Goal: Task Accomplishment & Management: Use online tool/utility

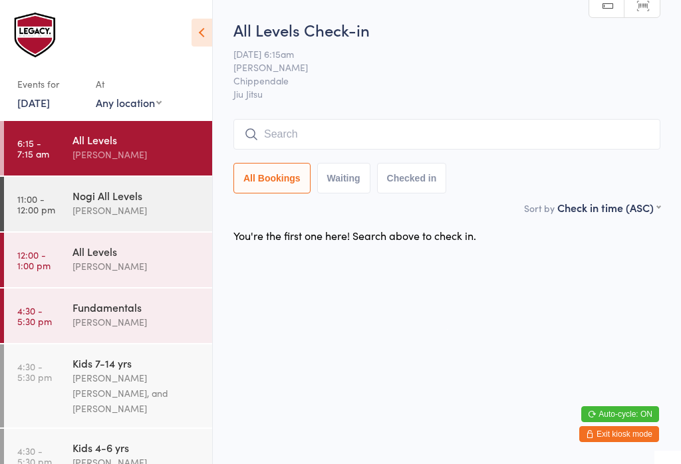
click at [435, 140] on input "search" at bounding box center [446, 134] width 427 height 31
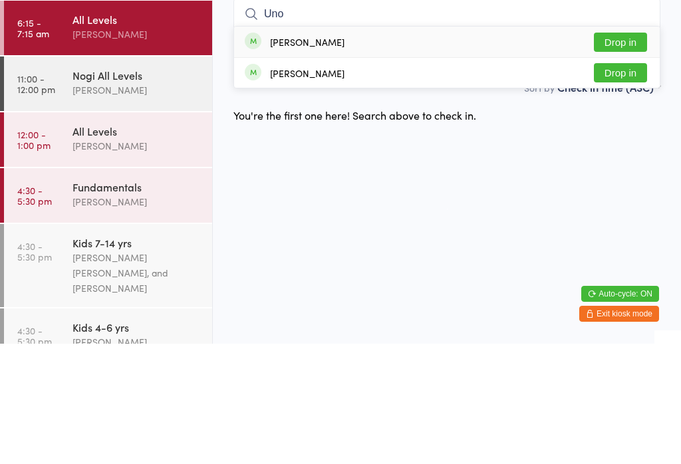
type input "Uno"
click at [615, 153] on button "Drop in" at bounding box center [620, 162] width 53 height 19
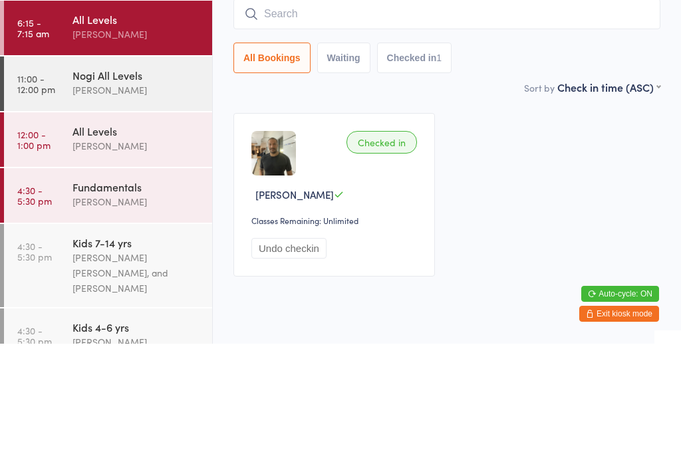
click at [263, 149] on input "search" at bounding box center [446, 134] width 427 height 31
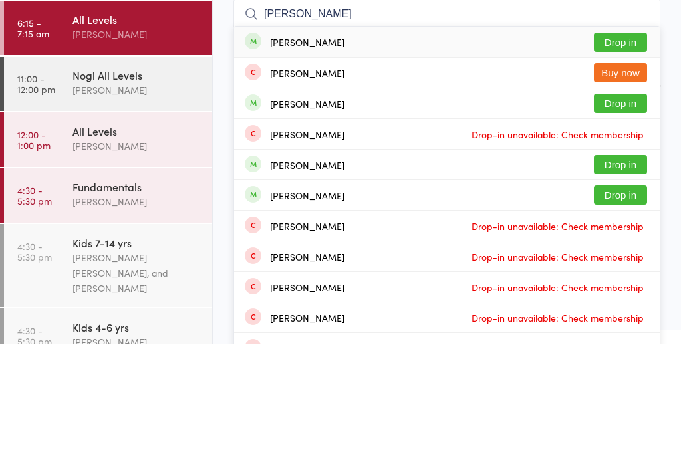
type input "Anton f"
click at [609, 153] on button "Drop in" at bounding box center [620, 162] width 53 height 19
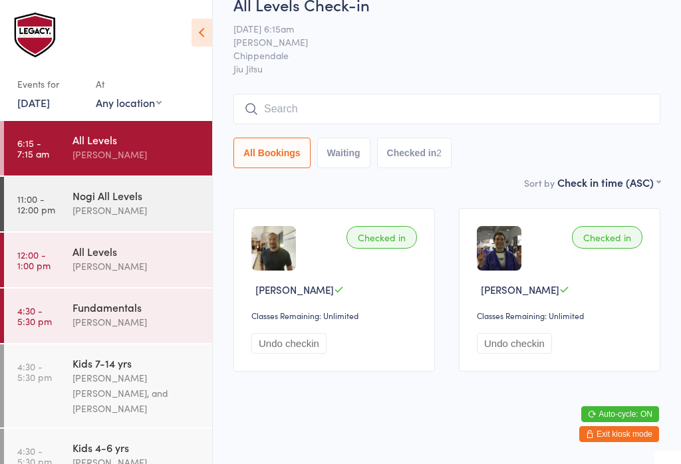
click at [384, 113] on input "search" at bounding box center [446, 109] width 427 height 31
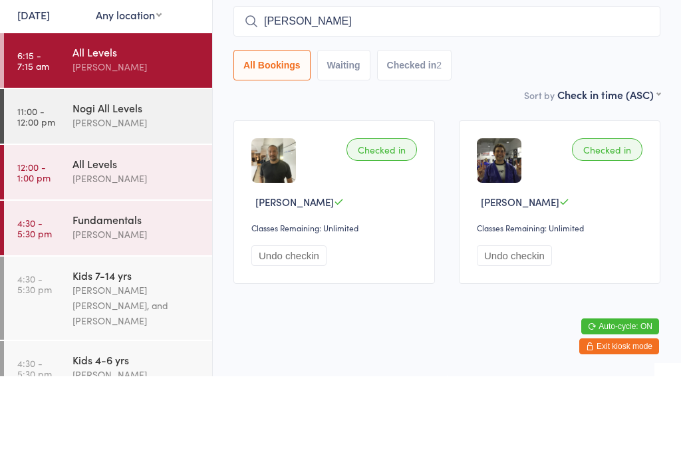
type input "Matt r"
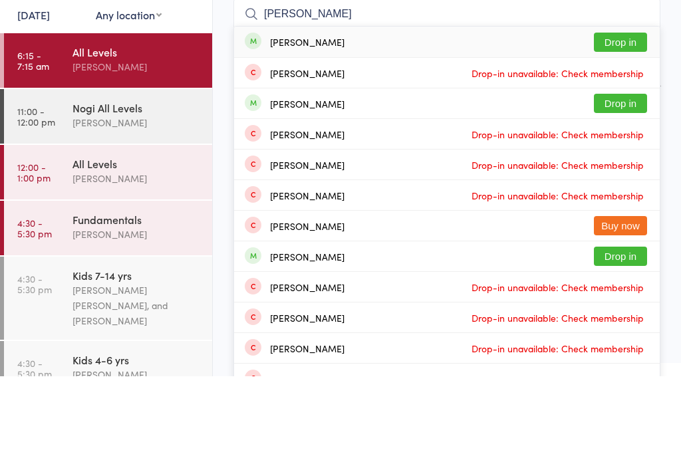
click at [621, 120] on button "Drop in" at bounding box center [620, 129] width 53 height 19
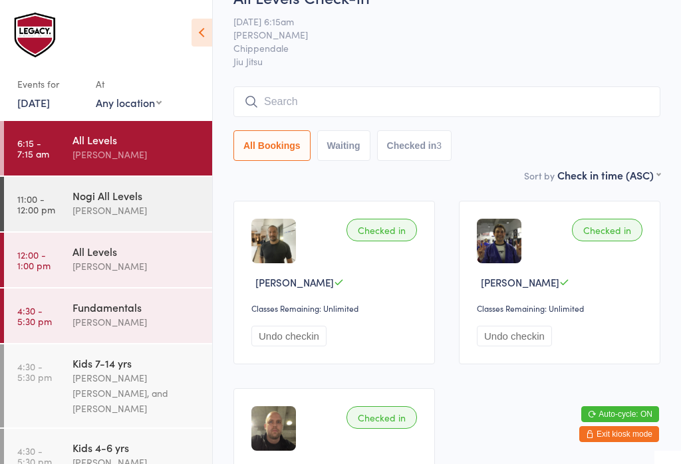
click at [441, 100] on input "search" at bounding box center [446, 101] width 427 height 31
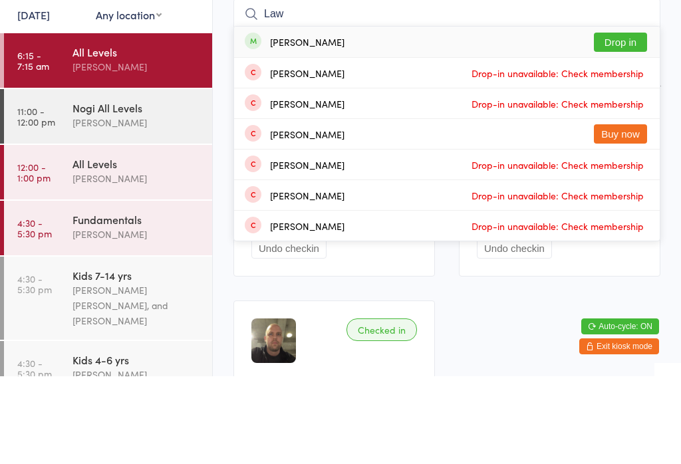
type input "Law"
click at [622, 120] on button "Drop in" at bounding box center [620, 129] width 53 height 19
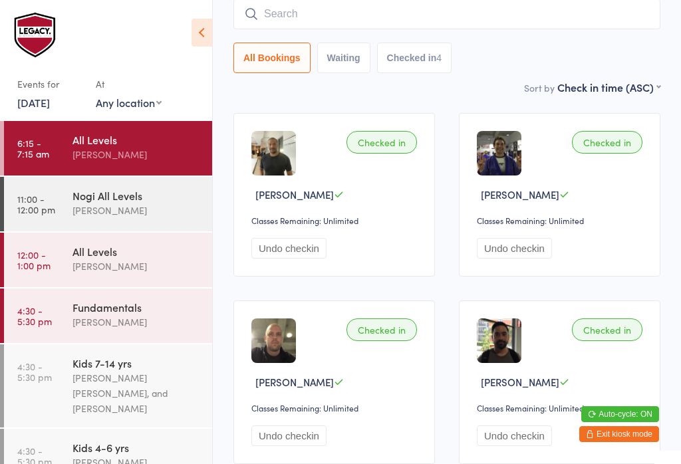
click at [407, 4] on input "search" at bounding box center [446, 14] width 427 height 31
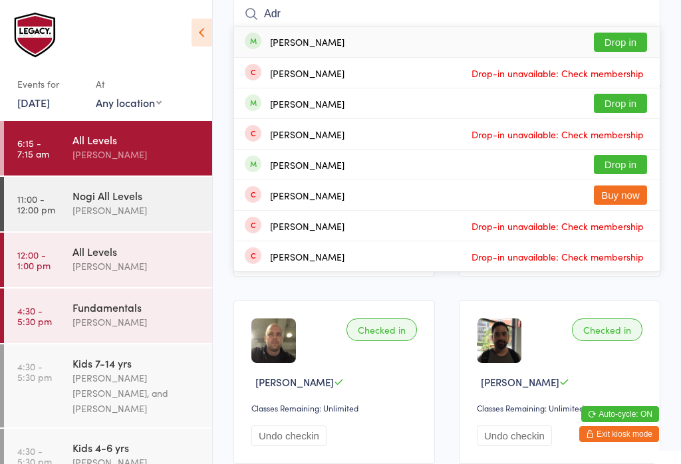
type input "Adr"
click at [611, 109] on button "Drop in" at bounding box center [620, 103] width 53 height 19
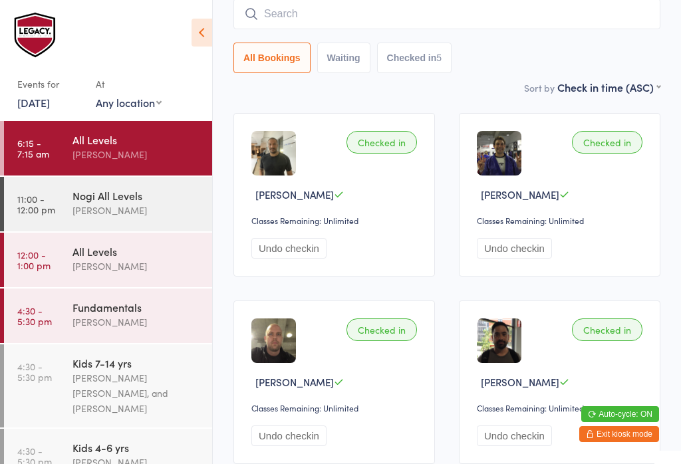
click at [397, 2] on input "search" at bounding box center [446, 14] width 427 height 31
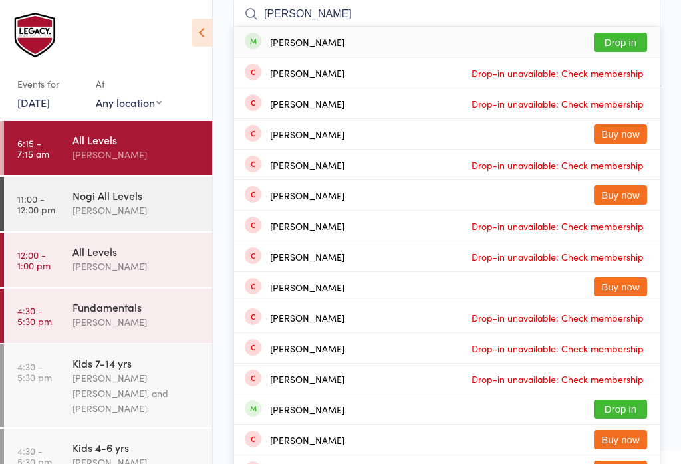
type input "Jas"
click at [619, 40] on button "Drop in" at bounding box center [620, 42] width 53 height 19
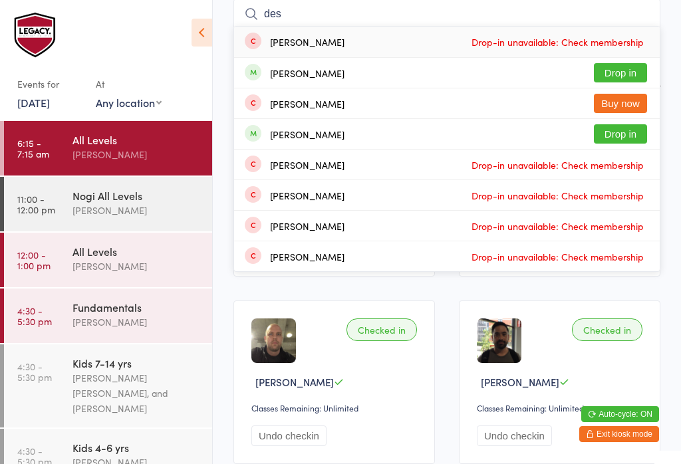
type input "des"
click at [631, 66] on button "Drop in" at bounding box center [620, 72] width 53 height 19
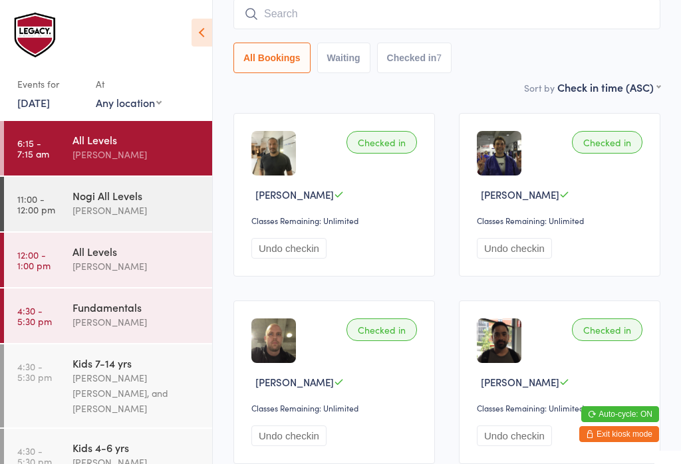
click at [358, 23] on input "search" at bounding box center [446, 14] width 427 height 31
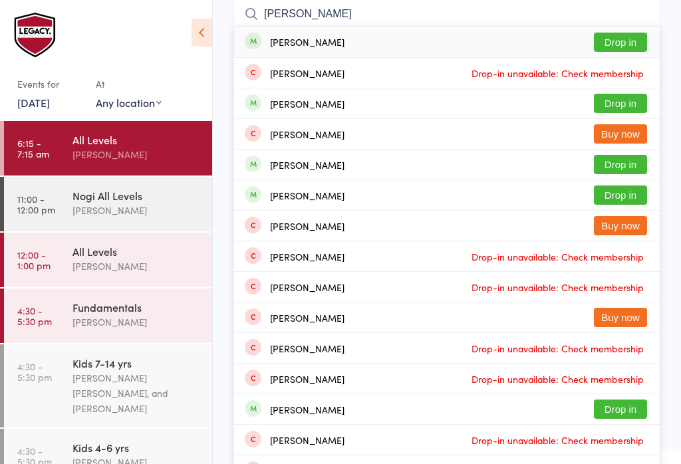
type input "Jess"
click at [620, 99] on button "Drop in" at bounding box center [620, 103] width 53 height 19
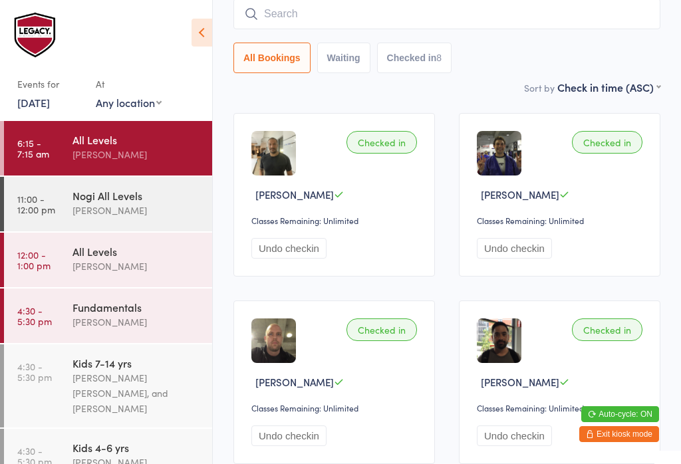
click at [290, 2] on input "search" at bounding box center [446, 14] width 427 height 31
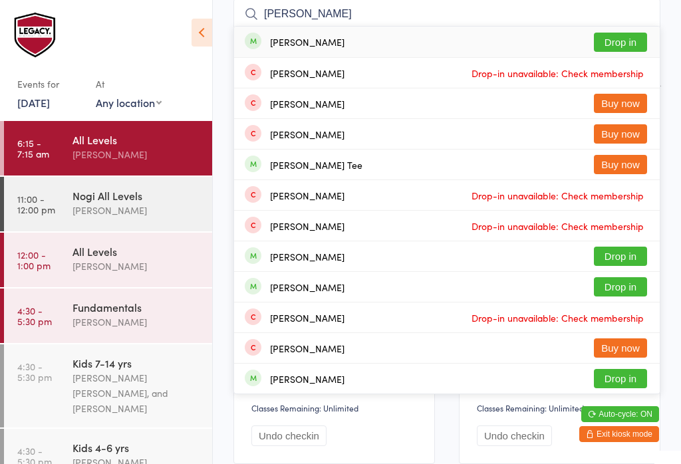
type input "Carin"
click at [624, 33] on button "Drop in" at bounding box center [620, 42] width 53 height 19
